Goal: Information Seeking & Learning: Learn about a topic

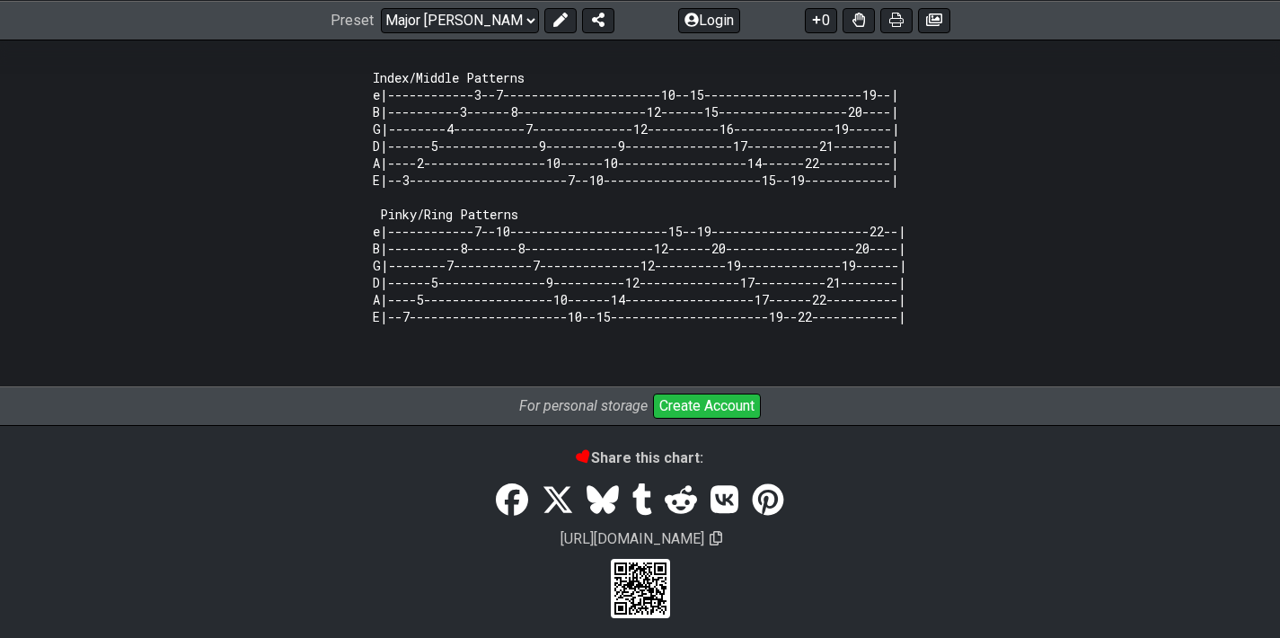
scroll to position [2290, 0]
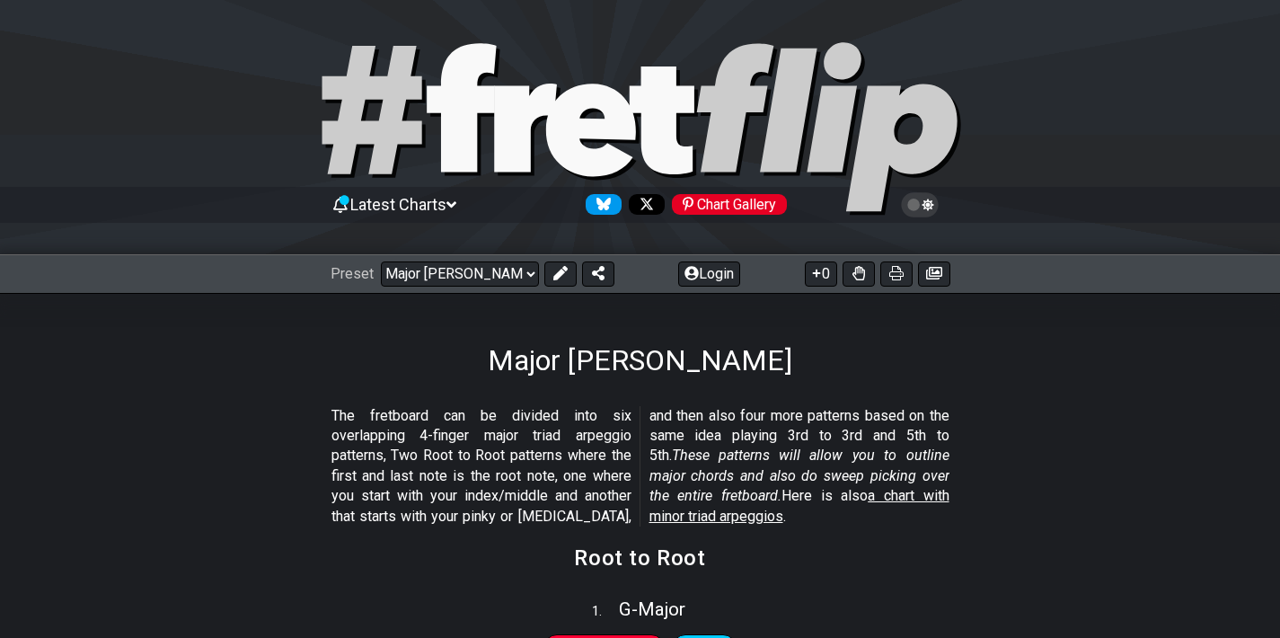
scroll to position [2290, 0]
